Goal: Download file/media

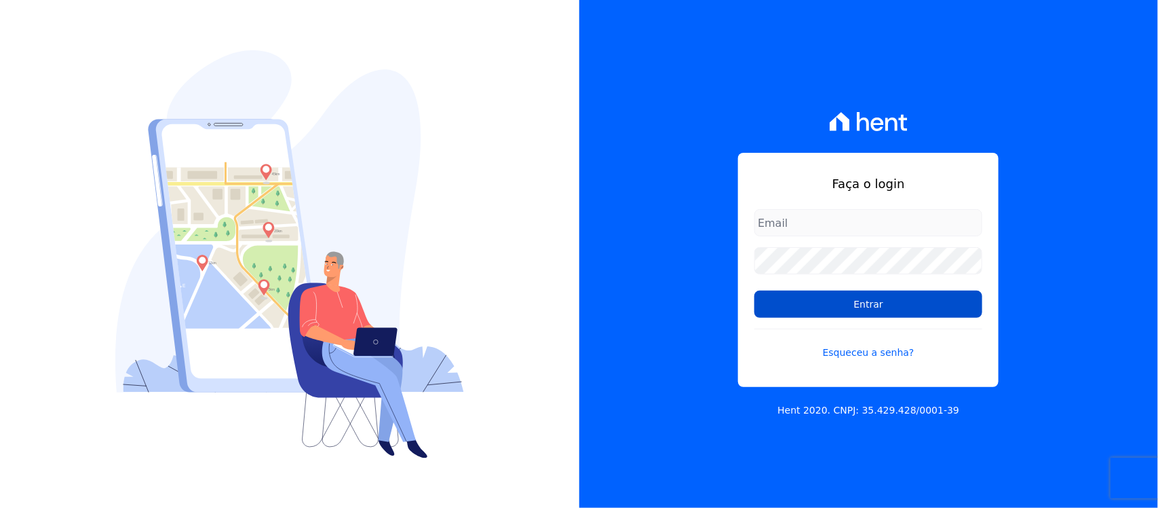
type input "[PERSON_NAME][EMAIL_ADDRESS][PERSON_NAME][DOMAIN_NAME]"
click at [847, 300] on input "Entrar" at bounding box center [868, 303] width 228 height 27
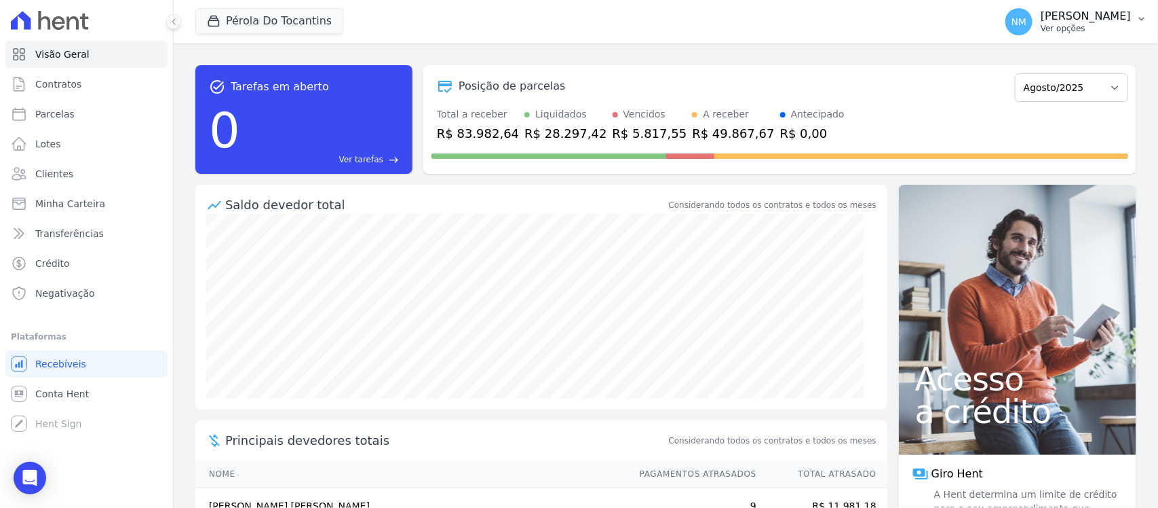
click at [1134, 9] on button "NM [PERSON_NAME] Ver opções" at bounding box center [1077, 22] width 164 height 38
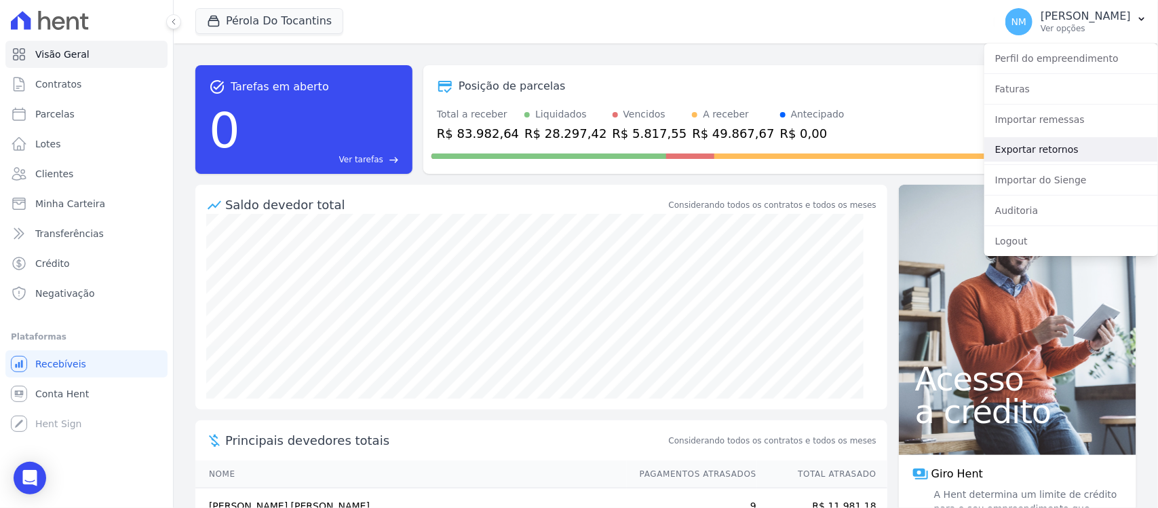
drag, startPoint x: 1057, startPoint y: 147, endPoint x: 1010, endPoint y: 158, distance: 48.9
click at [1057, 147] on link "Exportar retornos" at bounding box center [1071, 149] width 174 height 24
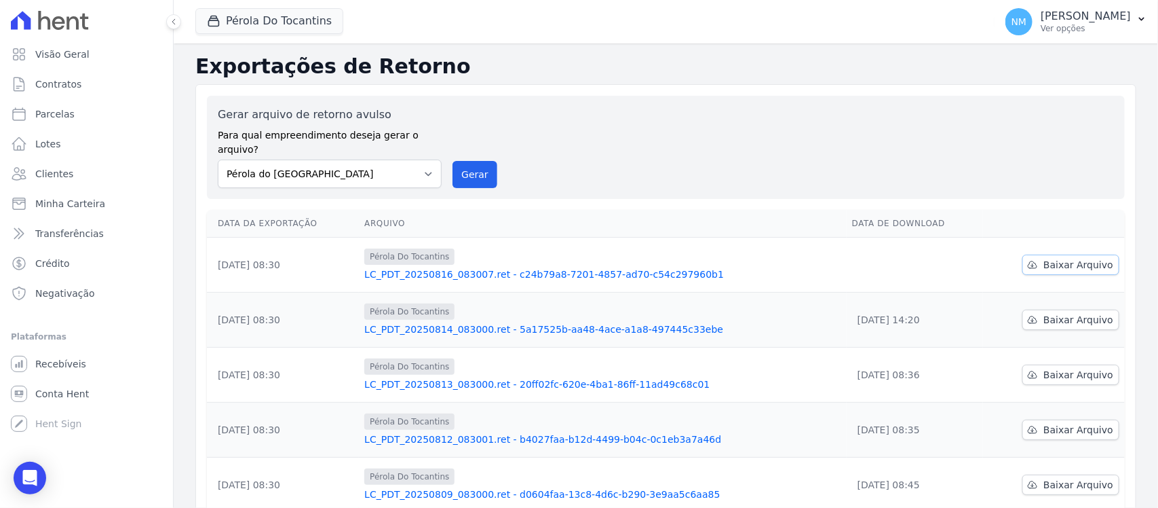
click at [1079, 258] on span "Baixar Arquivo" at bounding box center [1079, 265] width 70 height 14
click at [280, 19] on button "Pérola Do Tocantins" at bounding box center [269, 21] width 148 height 26
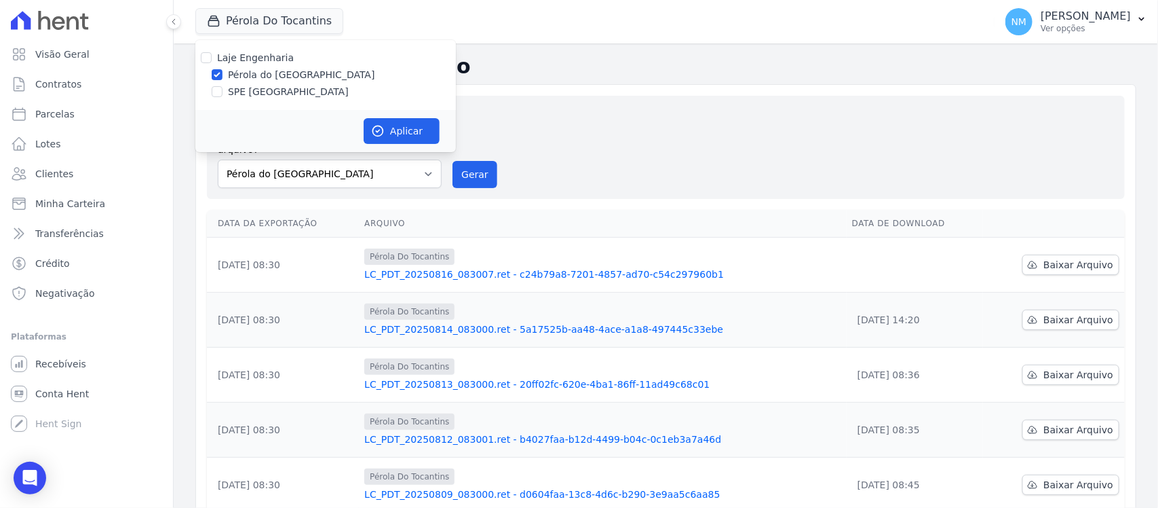
click at [271, 89] on label "SPE [GEOGRAPHIC_DATA]" at bounding box center [288, 92] width 121 height 14
click at [223, 89] on input "SPE [GEOGRAPHIC_DATA]" at bounding box center [217, 91] width 11 height 11
checkbox input "true"
click at [277, 75] on label "Pérola do [GEOGRAPHIC_DATA]" at bounding box center [301, 75] width 147 height 14
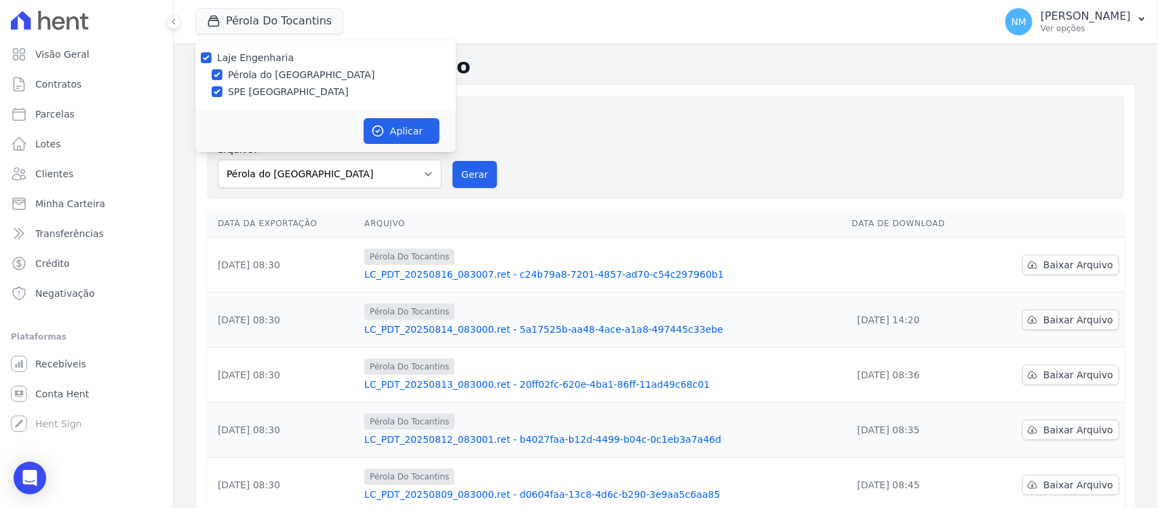
click at [223, 75] on input "Pérola do [GEOGRAPHIC_DATA]" at bounding box center [217, 74] width 11 height 11
checkbox input "false"
drag, startPoint x: 406, startPoint y: 134, endPoint x: 643, endPoint y: 138, distance: 236.8
click at [412, 131] on button "Aplicar" at bounding box center [402, 131] width 76 height 26
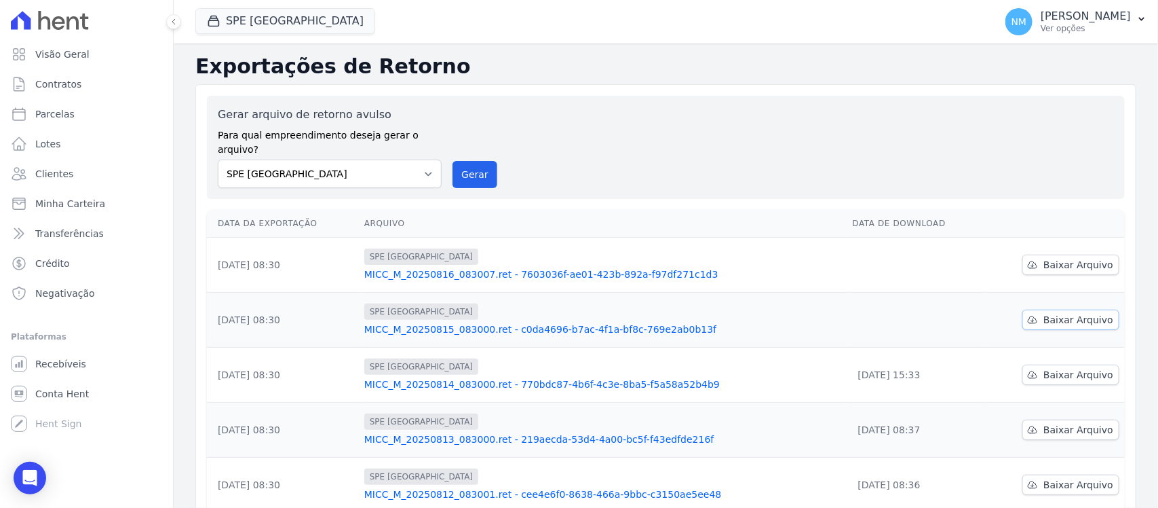
click at [1075, 313] on span "Baixar Arquivo" at bounding box center [1079, 320] width 70 height 14
drag, startPoint x: 1077, startPoint y: 246, endPoint x: 813, endPoint y: 233, distance: 264.9
click at [1077, 258] on span "Baixar Arquivo" at bounding box center [1079, 265] width 70 height 14
click at [1127, 22] on p "[PERSON_NAME]" at bounding box center [1086, 16] width 90 height 14
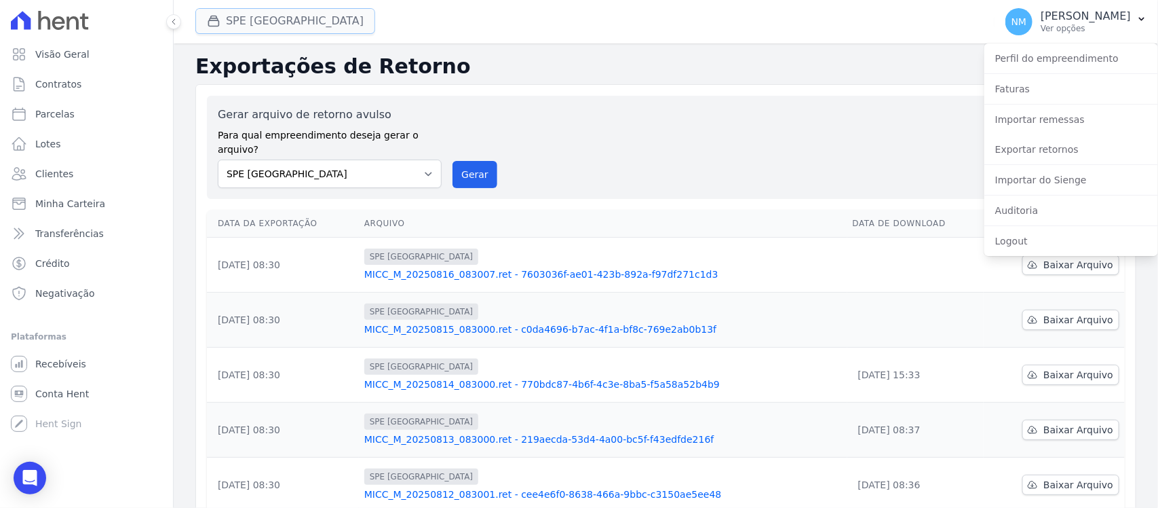
click at [286, 28] on button "SPE [GEOGRAPHIC_DATA]" at bounding box center [285, 21] width 180 height 26
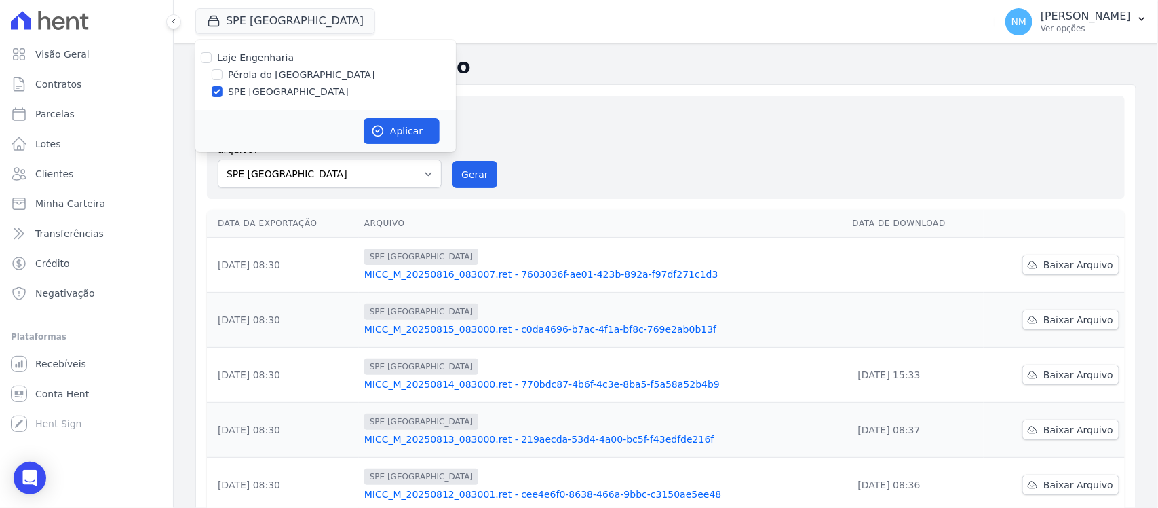
click at [276, 79] on label "Pérola do [GEOGRAPHIC_DATA]" at bounding box center [301, 75] width 147 height 14
click at [223, 79] on input "Pérola do [GEOGRAPHIC_DATA]" at bounding box center [217, 74] width 11 height 11
checkbox input "true"
click at [277, 95] on label "SPE [GEOGRAPHIC_DATA]" at bounding box center [288, 92] width 121 height 14
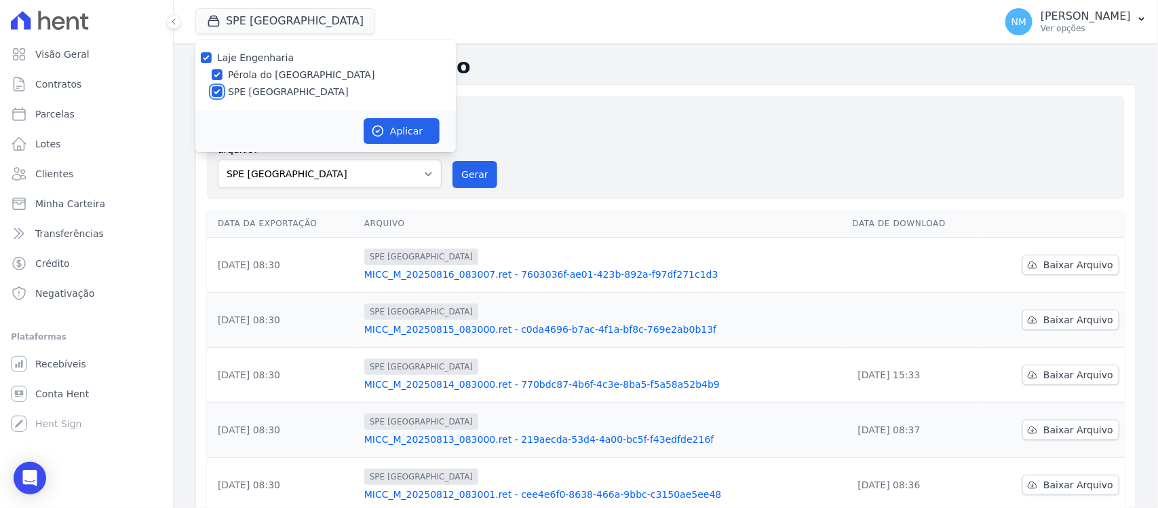
click at [223, 95] on input "SPE [GEOGRAPHIC_DATA]" at bounding box center [217, 91] width 11 height 11
checkbox input "false"
click at [419, 128] on button "Aplicar" at bounding box center [402, 131] width 76 height 26
